Goal: Information Seeking & Learning: Learn about a topic

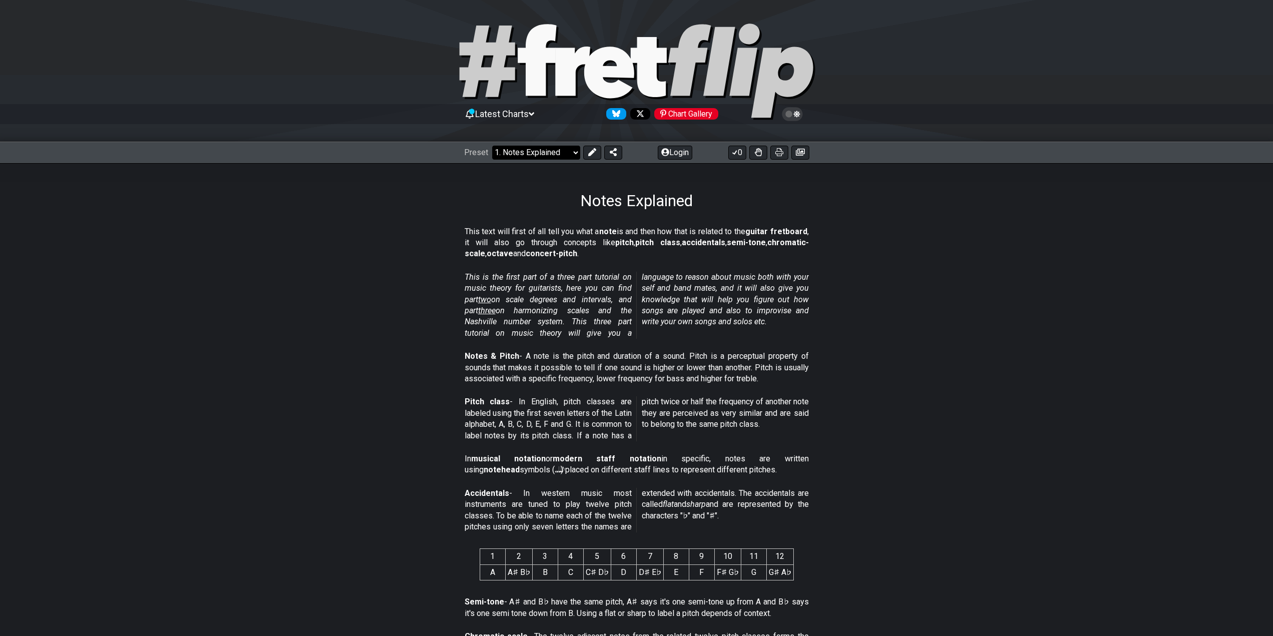
click at [540, 154] on select "Welcome to #fretflip! Initial Preset Custom Preset Minor Pentatonic Major Penta…" at bounding box center [536, 153] width 88 height 14
click at [540, 149] on select "Welcome to #fretflip! Initial Preset Custom Preset Minor Pentatonic Major Penta…" at bounding box center [536, 153] width 88 height 14
